Goal: Register for event/course

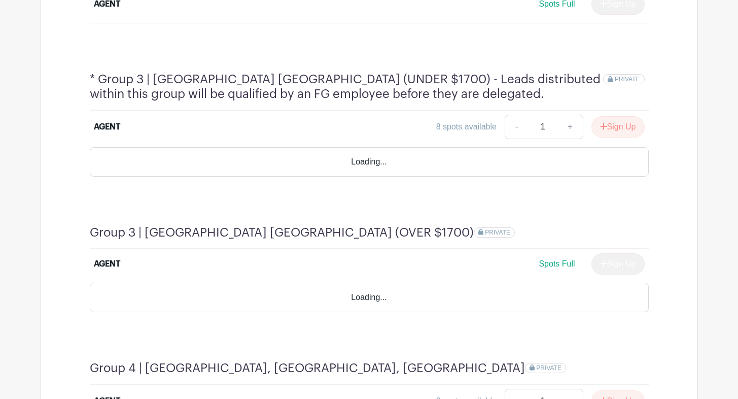
scroll to position [774, 0]
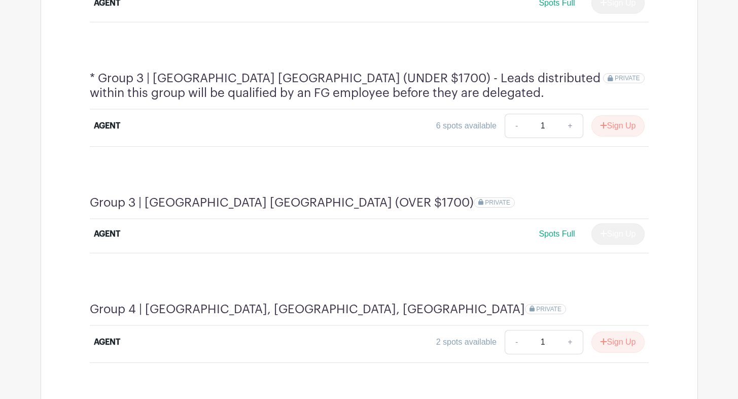
click at [612, 115] on button "Sign Up" at bounding box center [617, 125] width 53 height 21
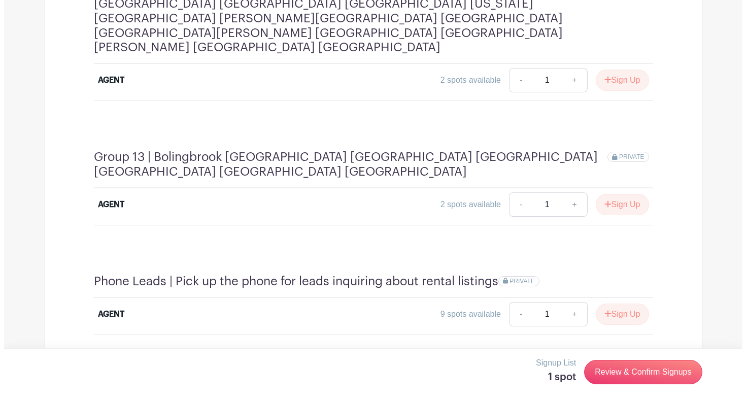
scroll to position [2256, 0]
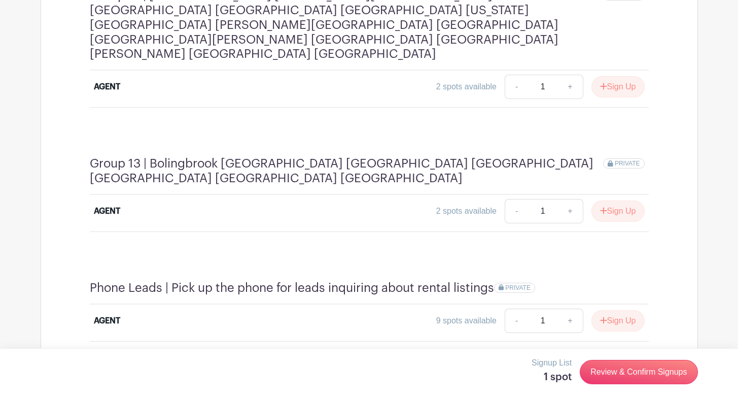
click at [625, 365] on link "Review & Confirm Signups" at bounding box center [639, 372] width 118 height 24
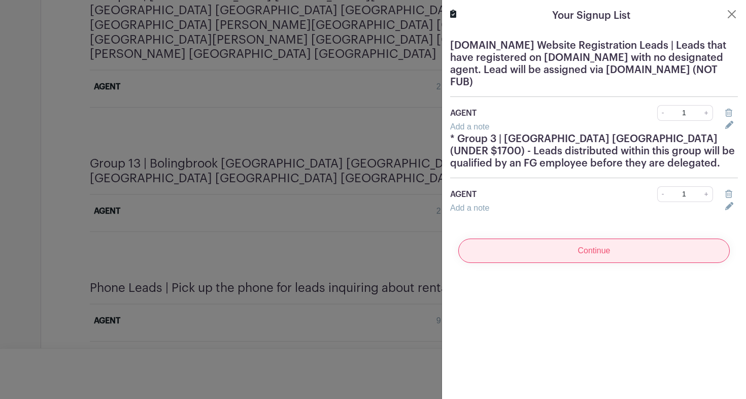
click at [584, 249] on input "Continue" at bounding box center [593, 250] width 271 height 24
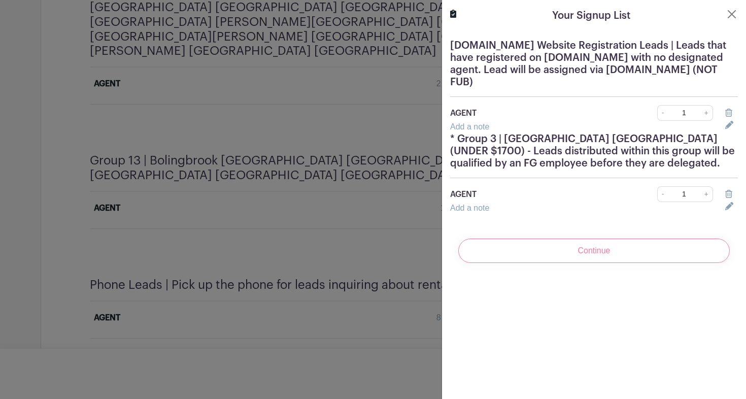
click at [572, 254] on div "Continue" at bounding box center [594, 250] width 288 height 41
click at [570, 246] on div "Continue" at bounding box center [594, 250] width 288 height 41
click at [575, 255] on div "Continue" at bounding box center [594, 250] width 288 height 41
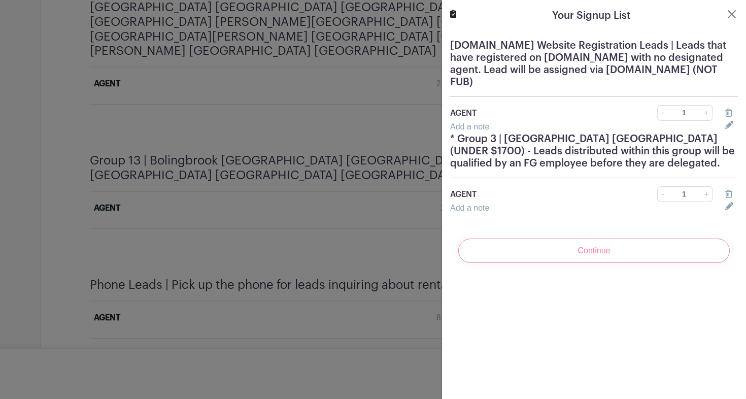
click at [609, 261] on div "Continue" at bounding box center [594, 250] width 288 height 41
click at [579, 239] on div "Continue" at bounding box center [594, 250] width 288 height 41
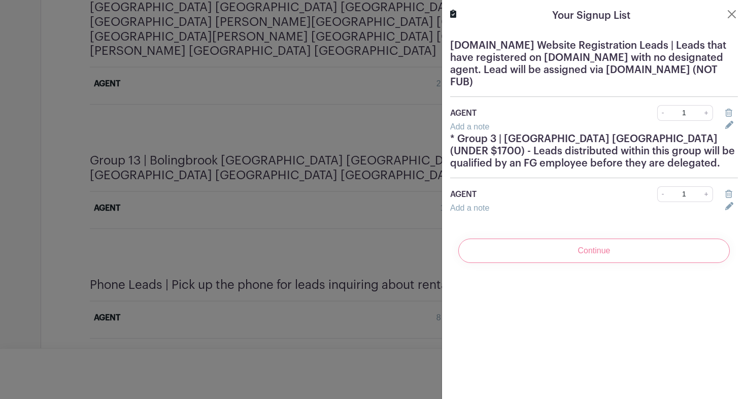
click at [580, 254] on div "Continue" at bounding box center [594, 250] width 288 height 41
click at [572, 235] on div "Continue" at bounding box center [594, 250] width 288 height 41
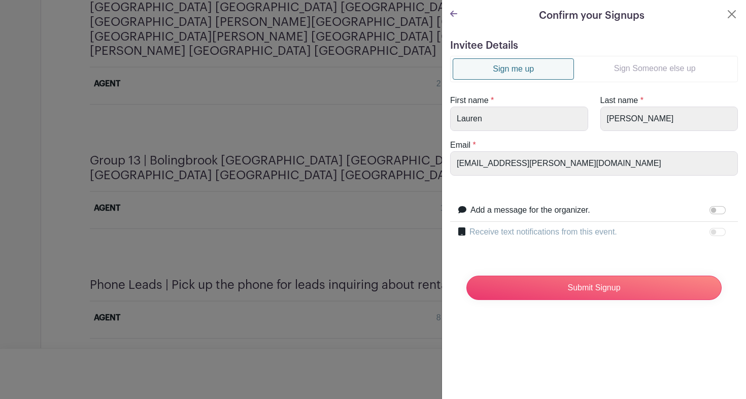
click at [575, 256] on form "Invitee Details Sign me up Sign Someone else up First name * [PERSON_NAME] Last…" at bounding box center [594, 174] width 288 height 268
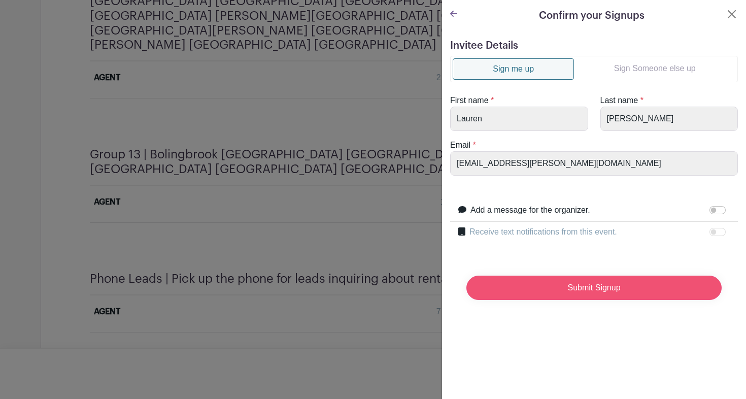
click at [578, 292] on input "Submit Signup" at bounding box center [593, 287] width 255 height 24
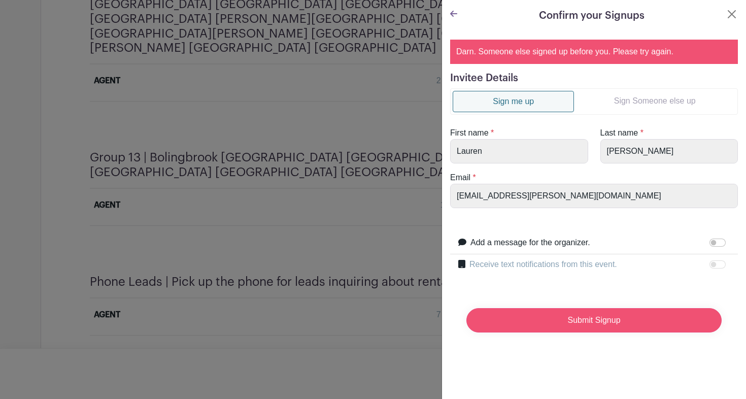
click at [608, 319] on input "Submit Signup" at bounding box center [593, 320] width 255 height 24
click at [460, 16] on div "Confirm your Signups" at bounding box center [594, 15] width 288 height 15
click at [453, 14] on icon at bounding box center [453, 14] width 7 height 6
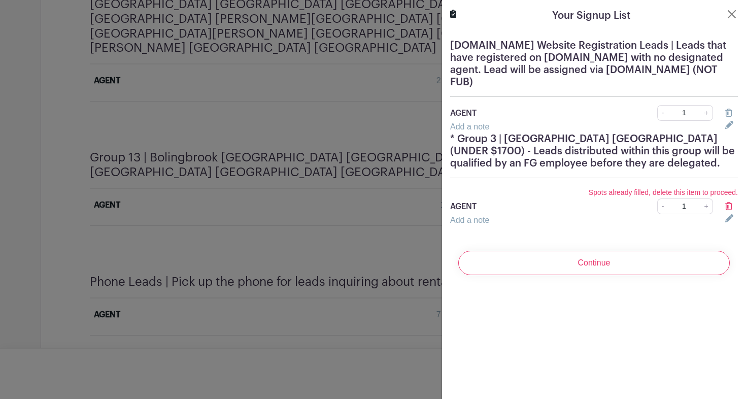
click at [719, 204] on div at bounding box center [731, 206] width 25 height 12
click at [725, 204] on icon at bounding box center [728, 206] width 7 height 8
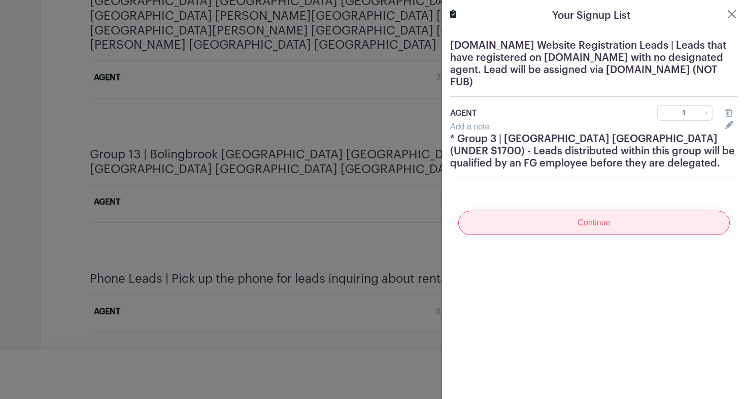
click at [665, 232] on input "Continue" at bounding box center [593, 223] width 271 height 24
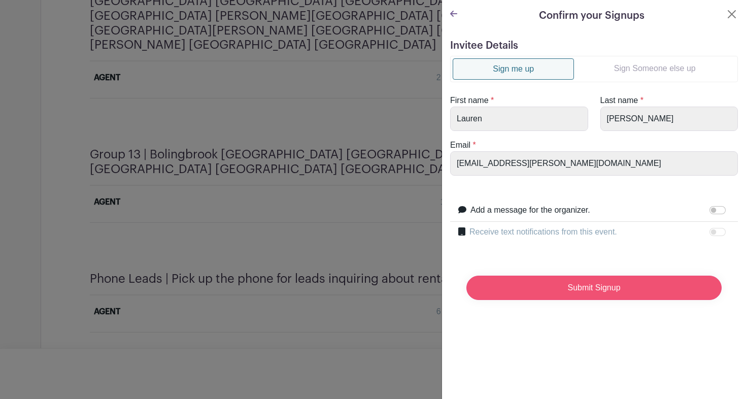
click at [608, 291] on input "Submit Signup" at bounding box center [593, 287] width 255 height 24
